Goal: Transaction & Acquisition: Purchase product/service

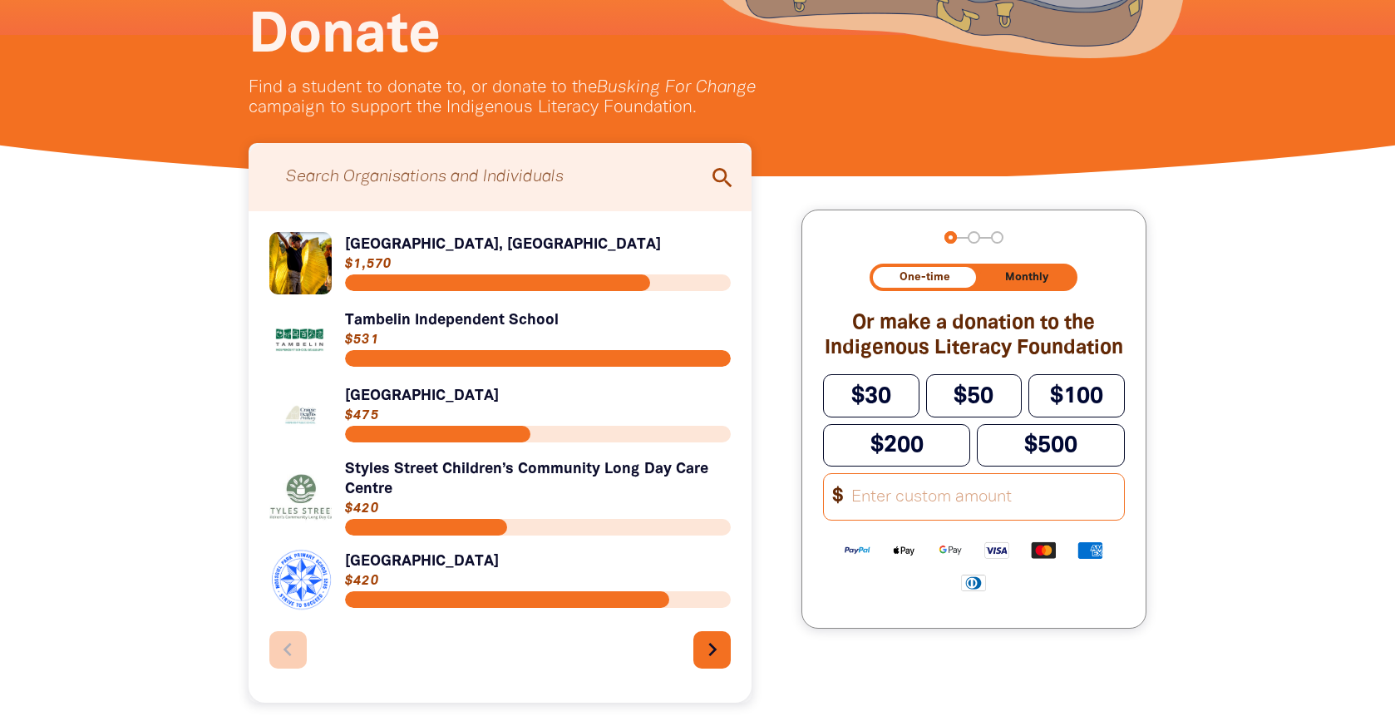
scroll to position [326, 0]
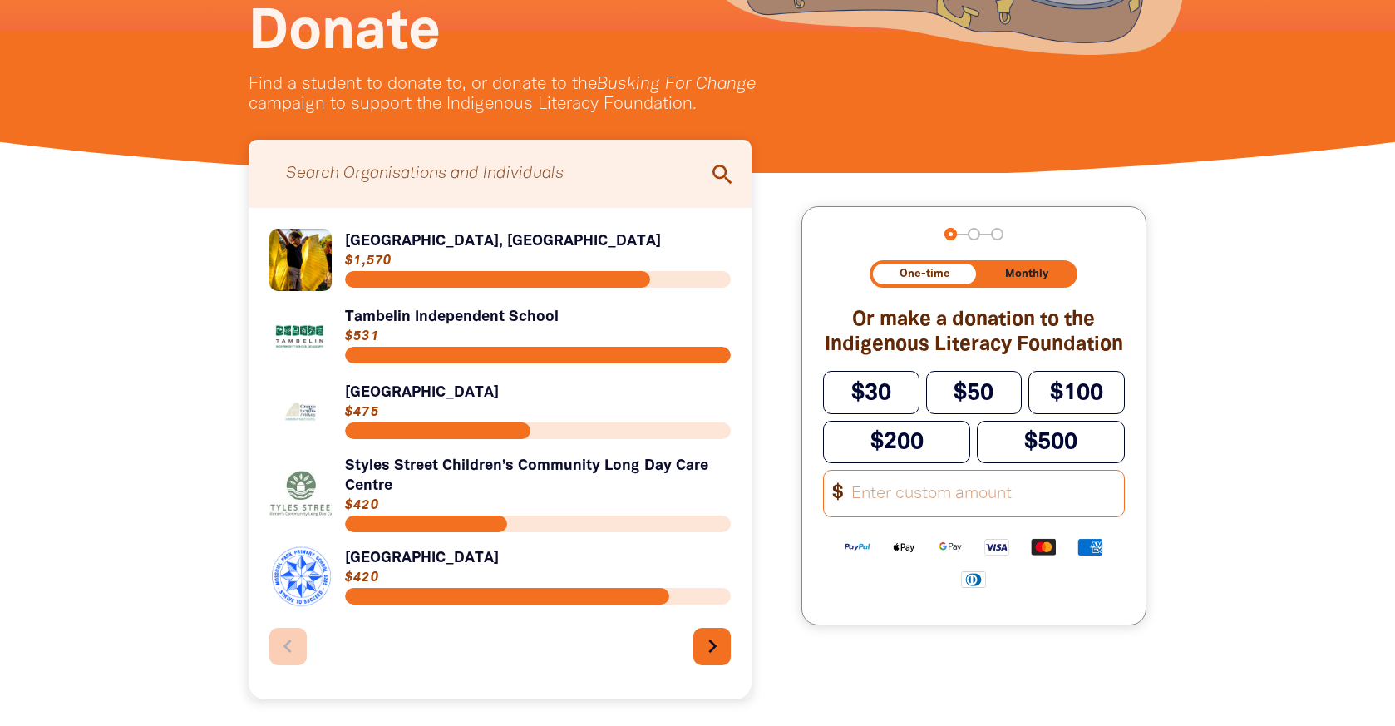
click at [454, 171] on input "Search for individuals and teams:" at bounding box center [500, 174] width 470 height 52
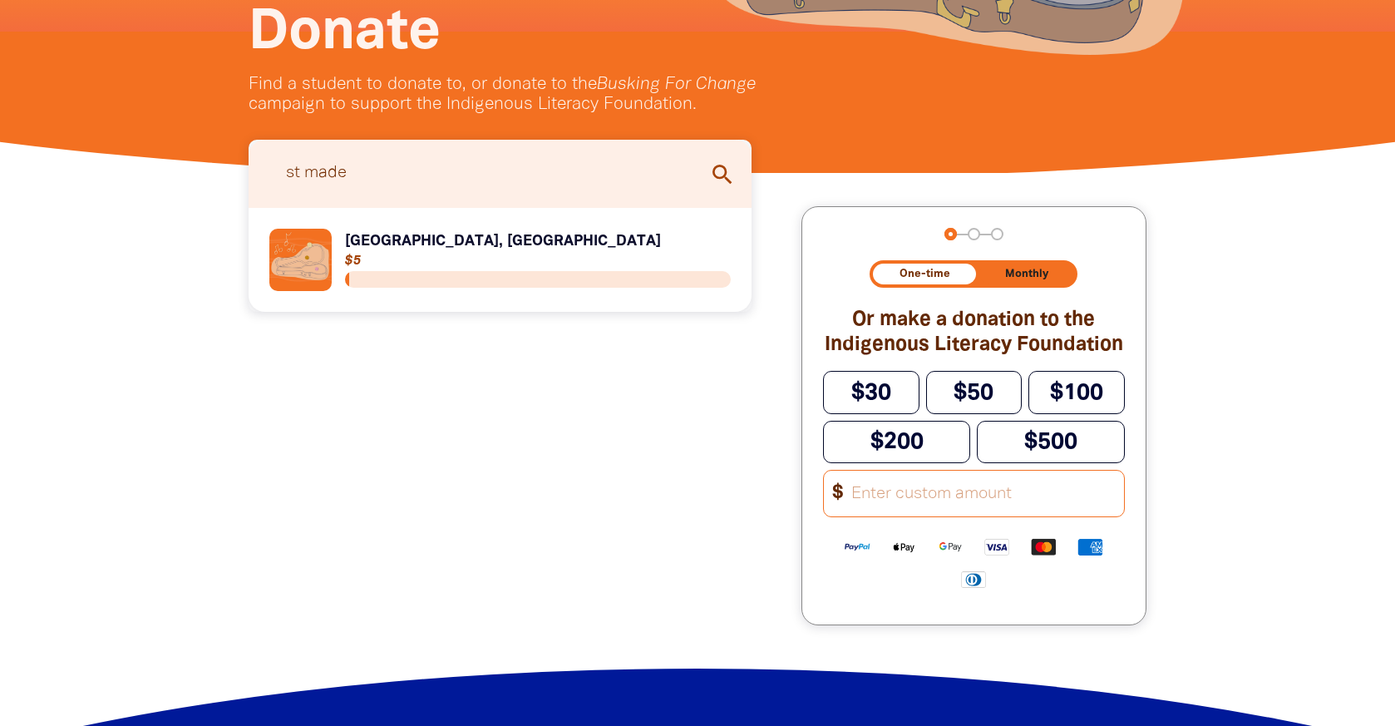
type input "st made"
click at [392, 257] on link "Link to [GEOGRAPHIC_DATA], [GEOGRAPHIC_DATA]" at bounding box center [499, 260] width 461 height 62
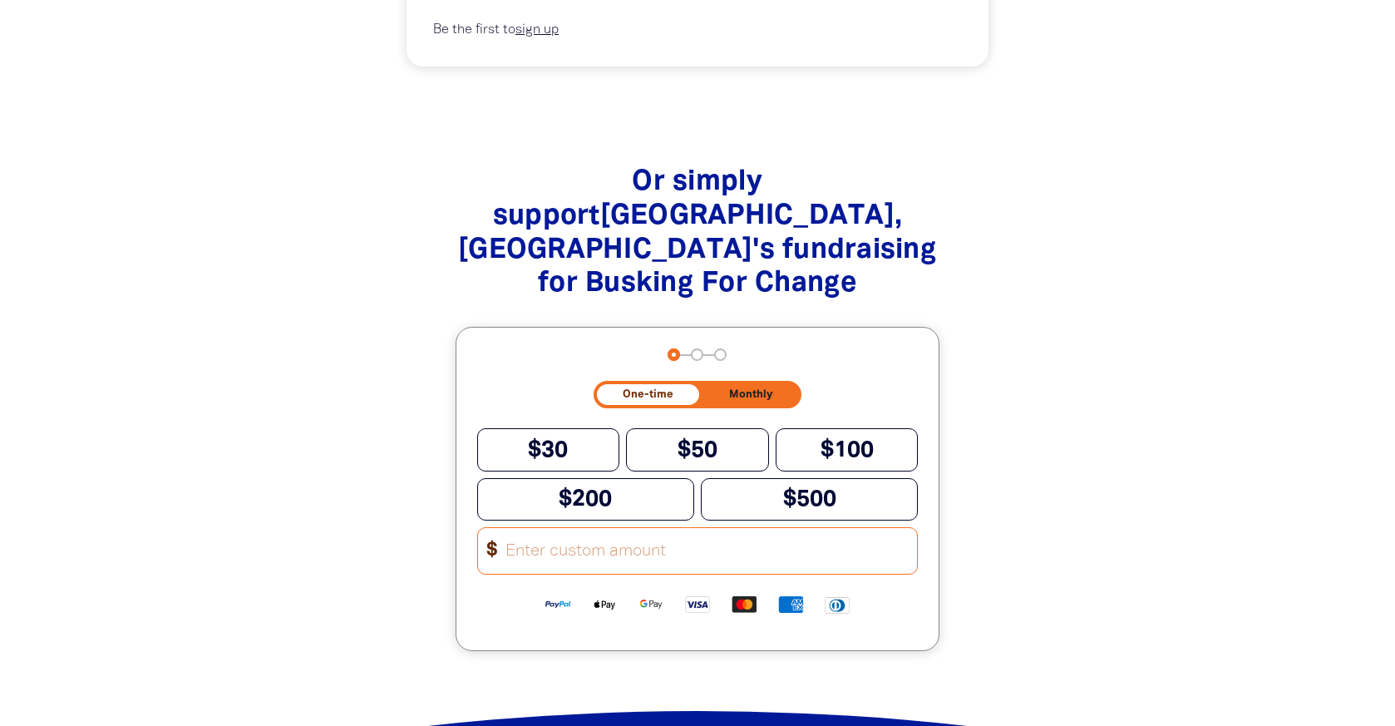
scroll to position [1646, 0]
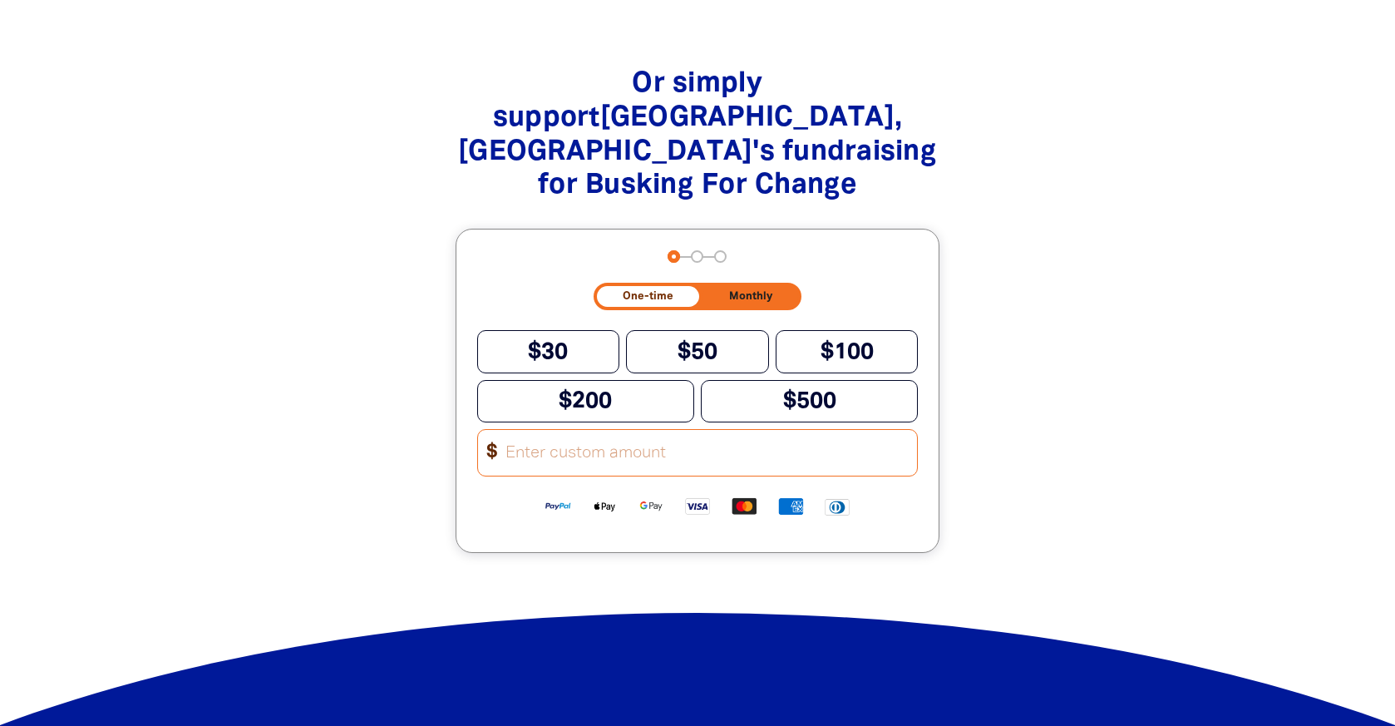
click at [645, 430] on input "Other Amount" at bounding box center [706, 453] width 422 height 46
click at [550, 342] on span "$30" at bounding box center [548, 352] width 40 height 21
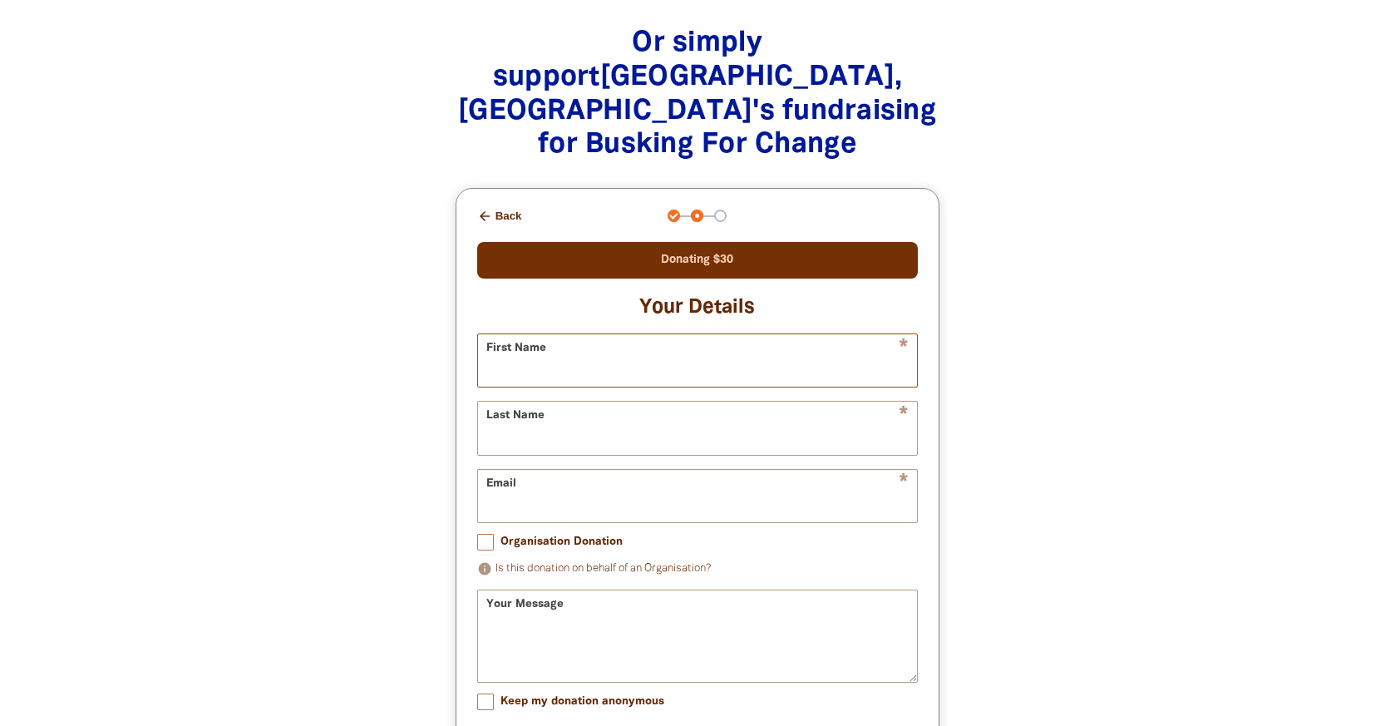
scroll to position [1707, 0]
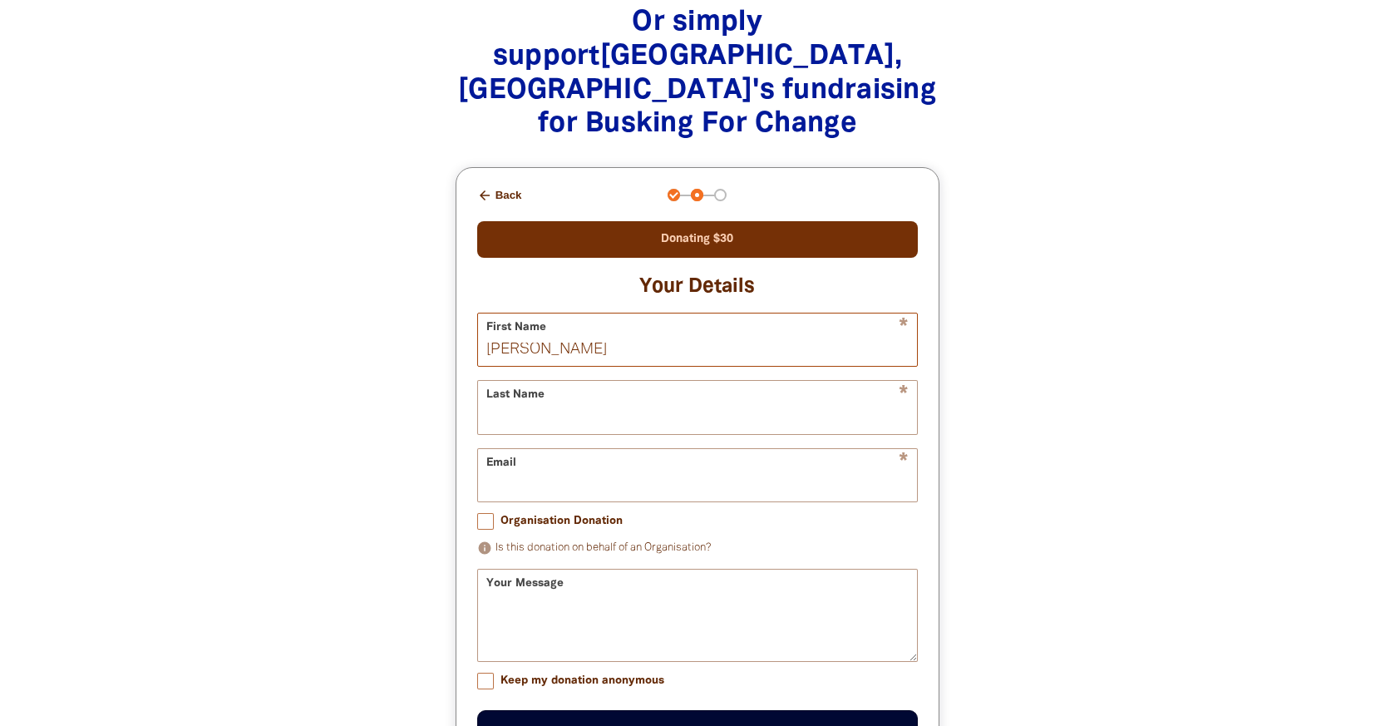
type input "[PERSON_NAME]"
type input "Burns"
type input "[EMAIL_ADDRESS][DOMAIN_NAME]"
click at [1091, 491] on div "Or simply support [GEOGRAPHIC_DATA], [GEOGRAPHIC_DATA] 's fundraising for Buski…" at bounding box center [697, 411] width 851 height 876
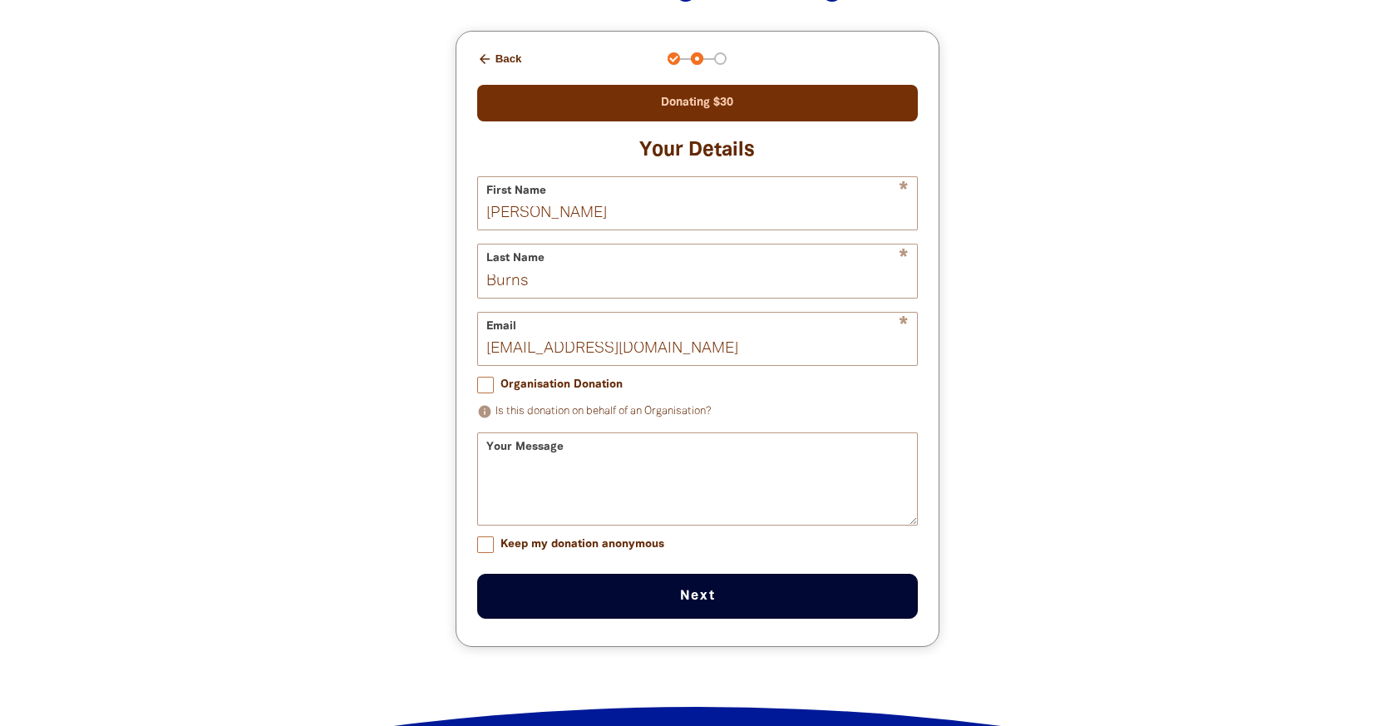
click at [521, 536] on span "Keep my donation anonymous" at bounding box center [583, 544] width 164 height 16
click at [494, 536] on input "Keep my donation anonymous" at bounding box center [485, 544] width 17 height 17
click at [731, 575] on button "Next chevron_right" at bounding box center [698, 596] width 442 height 45
checkbox input "false"
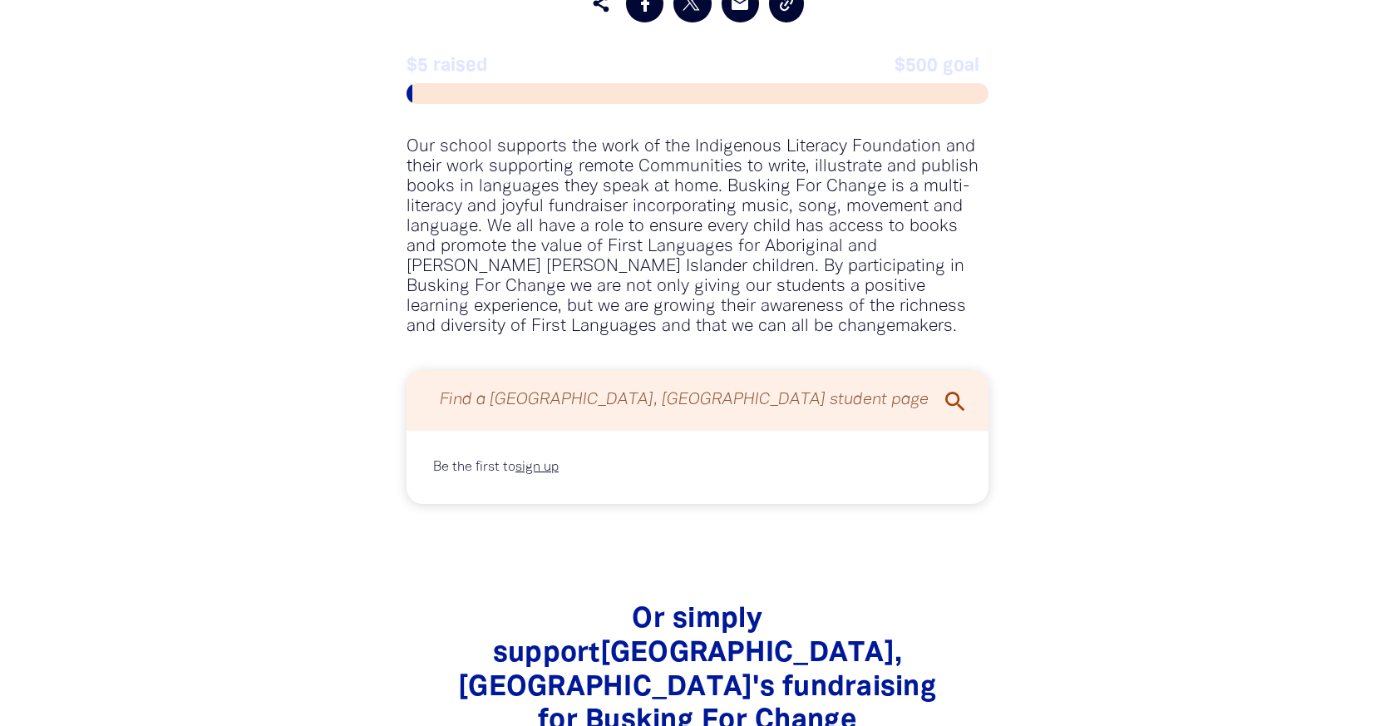
scroll to position [1286, 0]
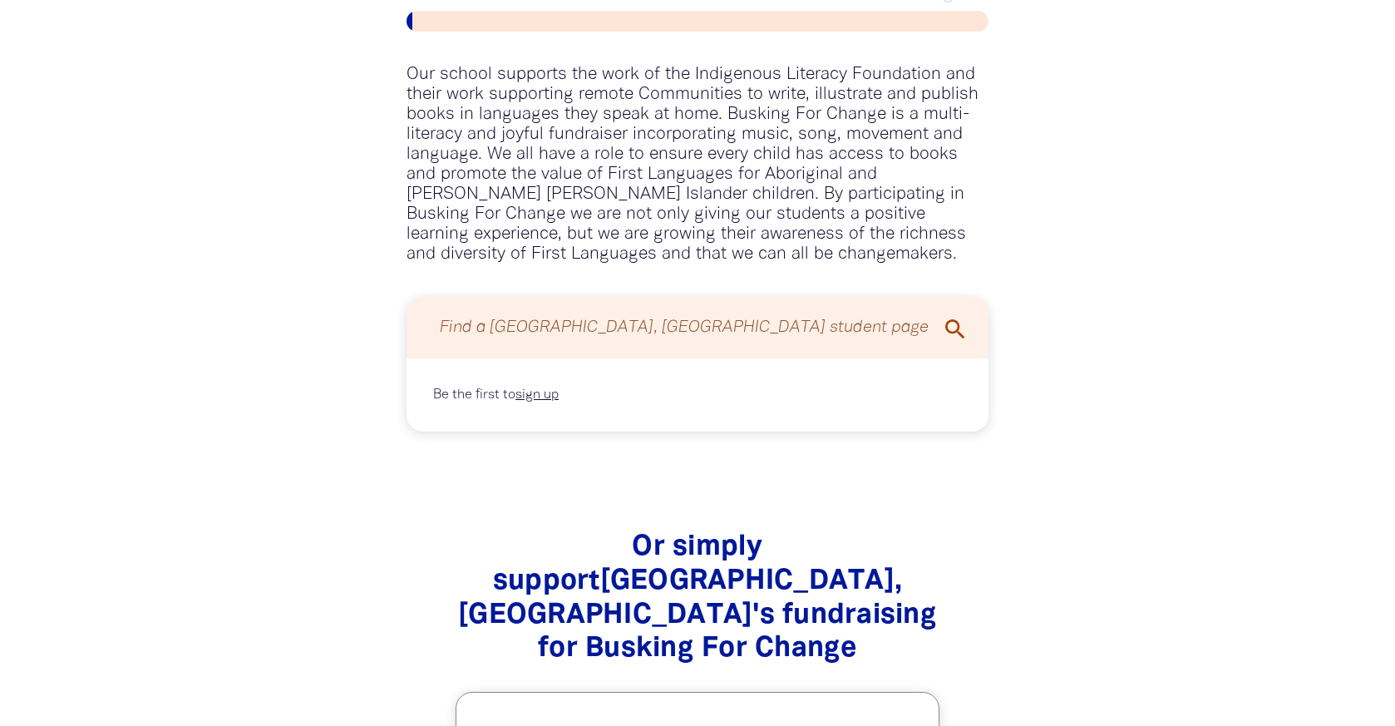
scroll to position [881, 0]
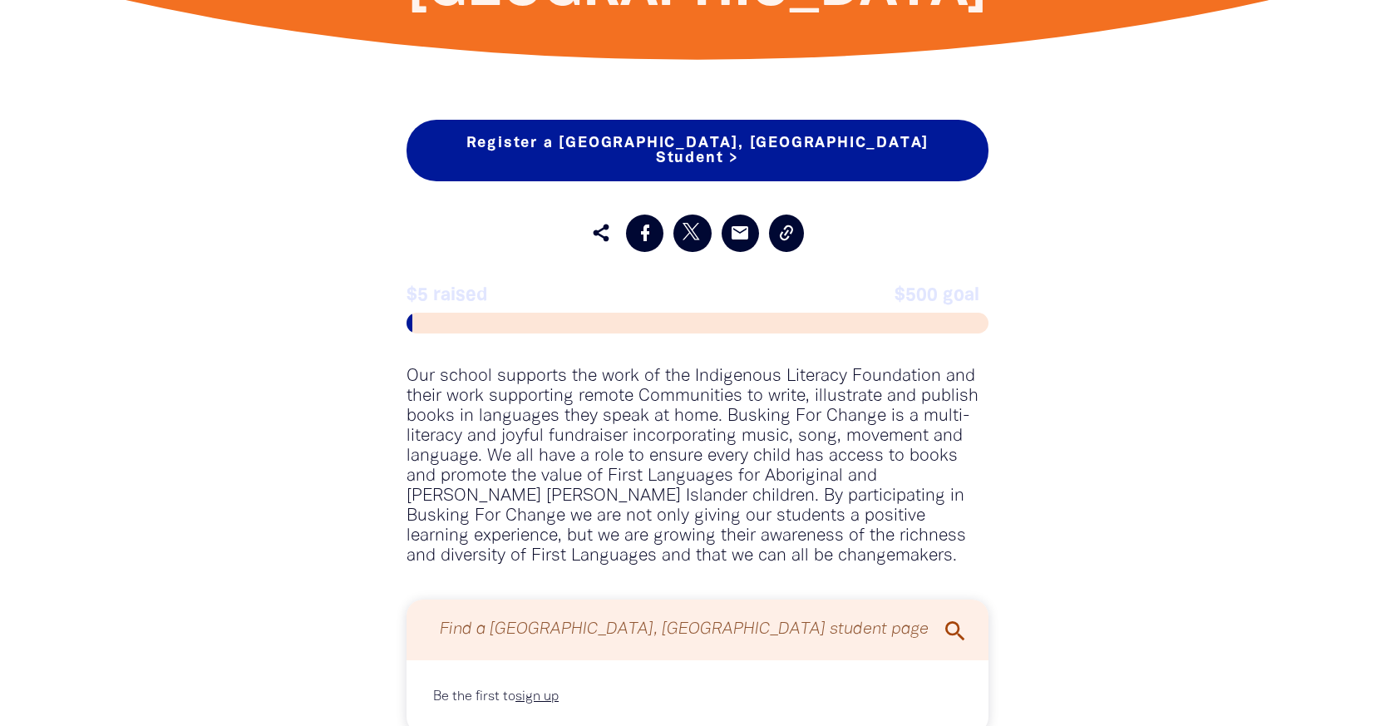
click at [430, 322] on div at bounding box center [698, 323] width 582 height 21
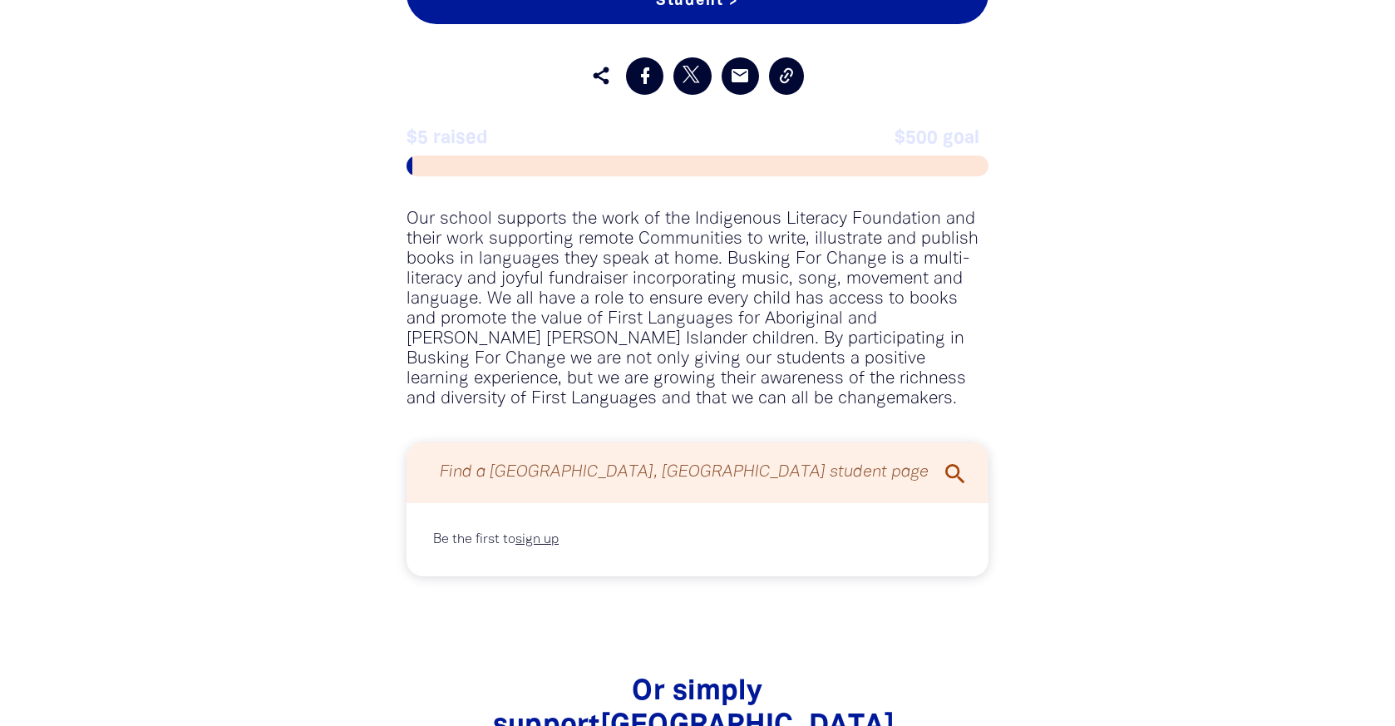
scroll to position [822, 0]
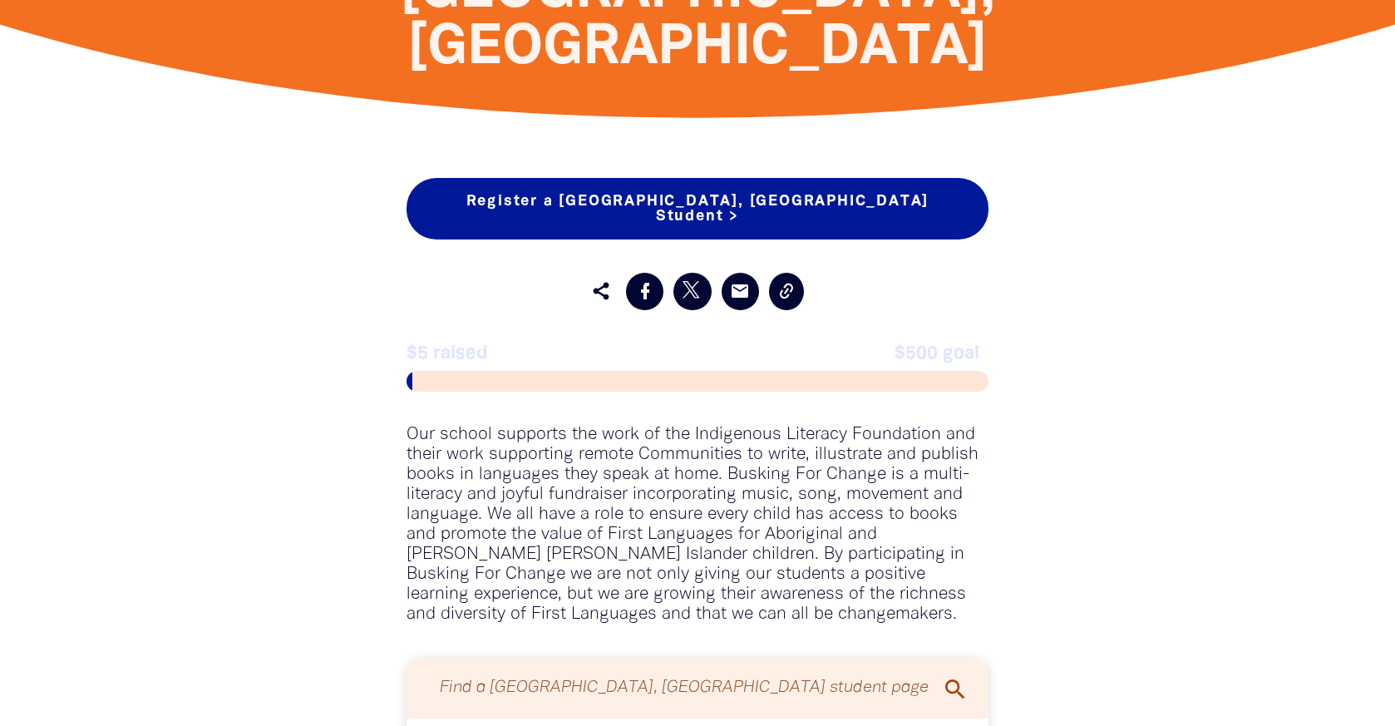
click at [454, 358] on span "$5 raised" at bounding box center [552, 353] width 291 height 20
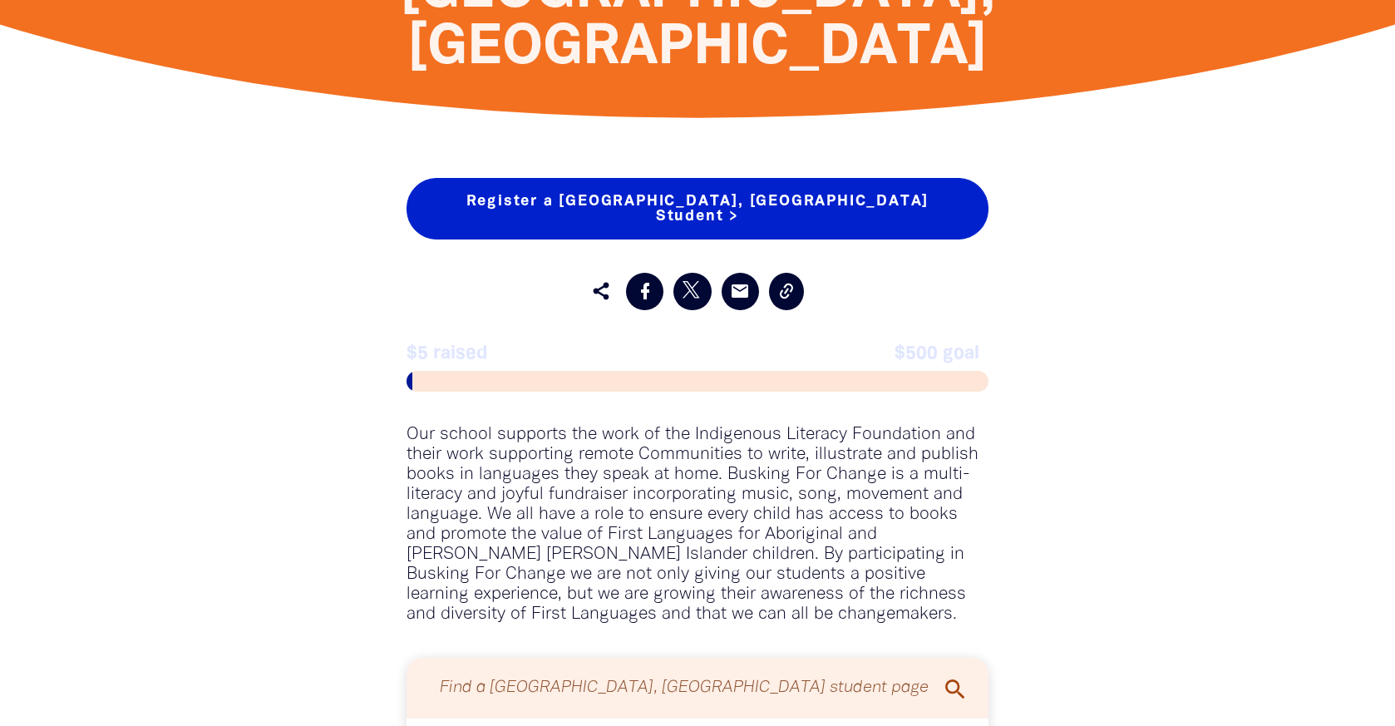
click at [718, 214] on link "Register a [GEOGRAPHIC_DATA], [GEOGRAPHIC_DATA] Student >" at bounding box center [698, 209] width 582 height 62
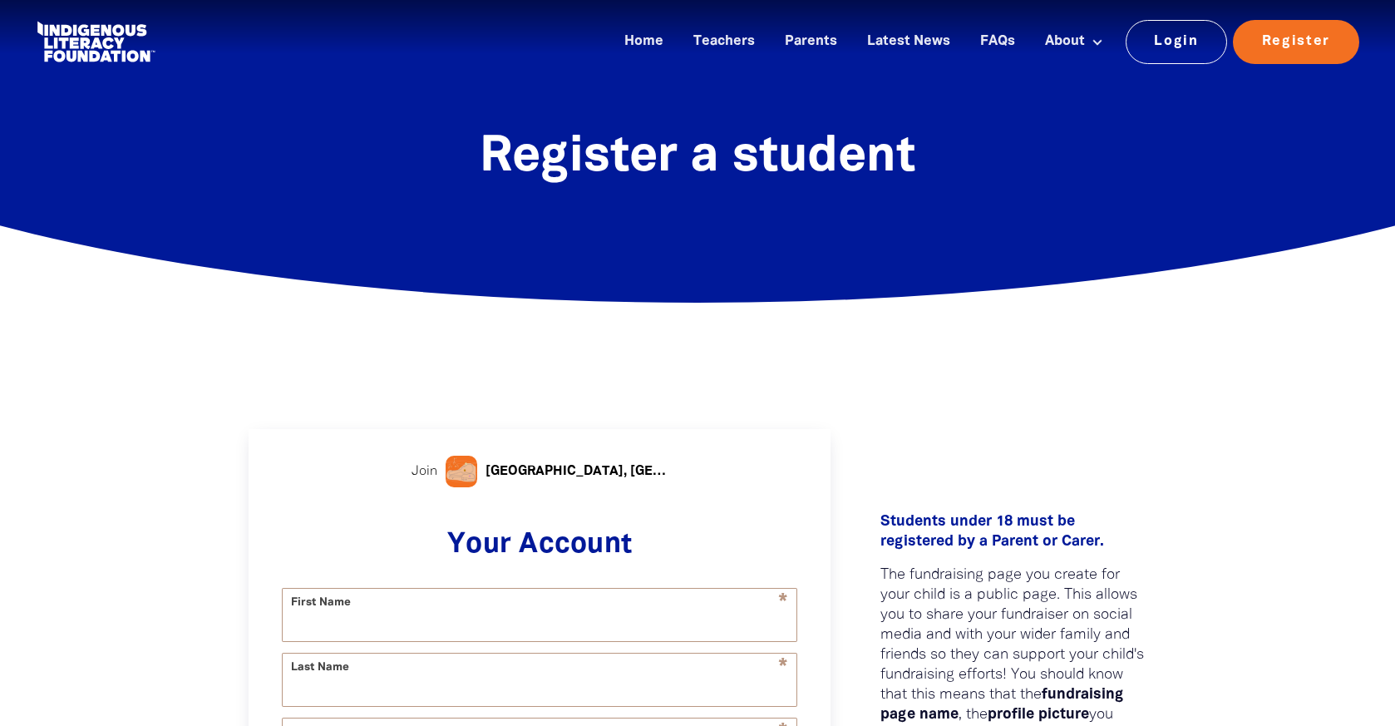
select select "AU"
click at [569, 471] on b "[GEOGRAPHIC_DATA], [GEOGRAPHIC_DATA]" at bounding box center [577, 471] width 183 height 20
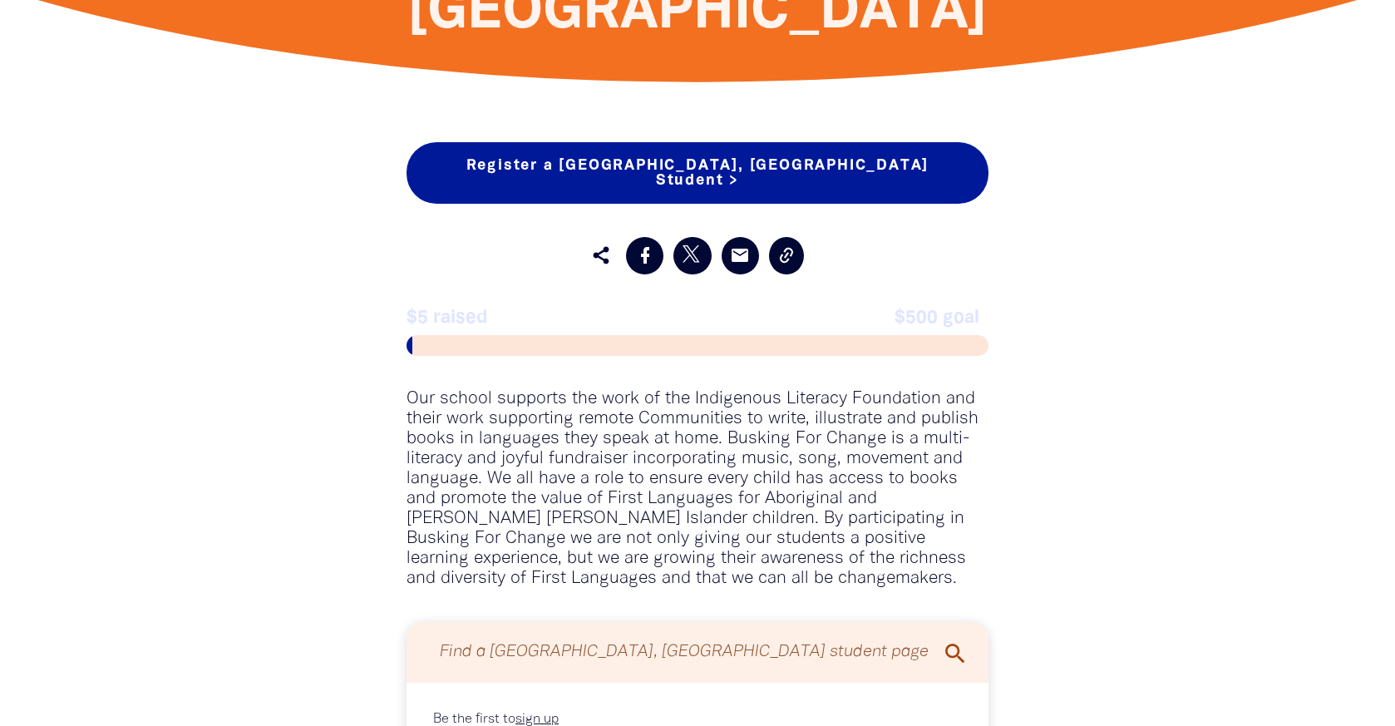
scroll to position [958, 0]
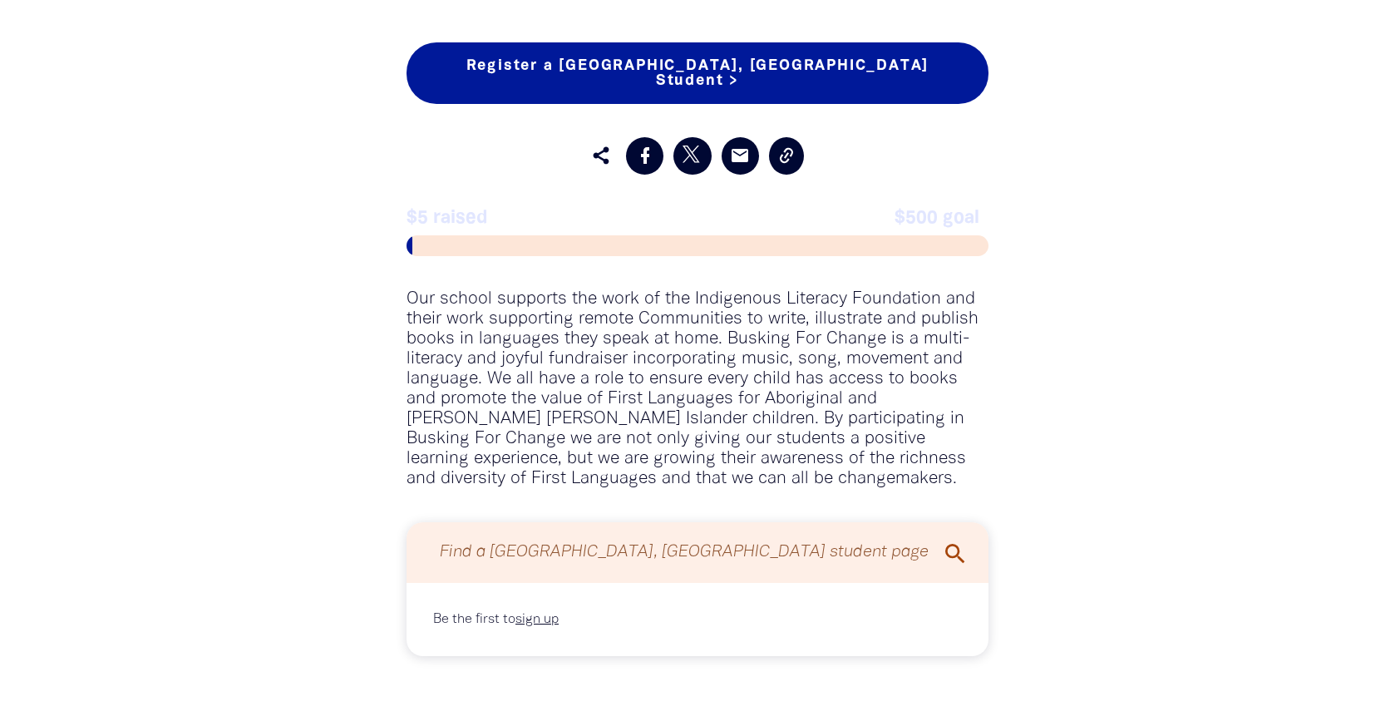
click at [446, 234] on div "$5 raised $500 goal" at bounding box center [698, 232] width 582 height 48
click at [453, 253] on div at bounding box center [698, 245] width 582 height 21
click at [609, 431] on p "Our school supports the work of the Indigenous Literacy Foundation and their wo…" at bounding box center [698, 389] width 582 height 200
